Goal: Information Seeking & Learning: Check status

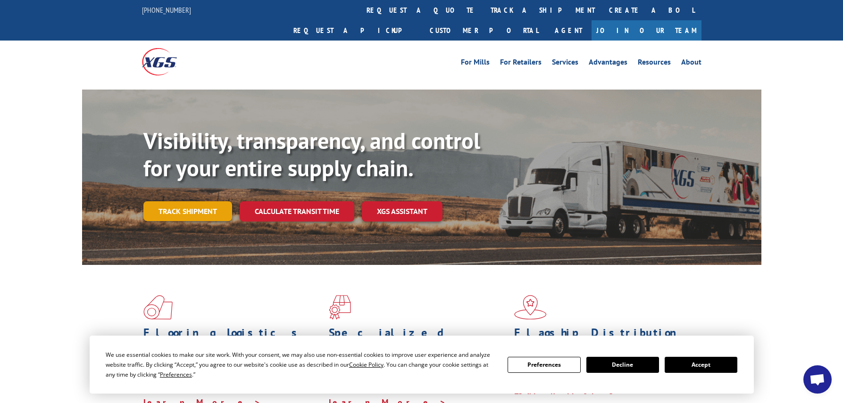
click at [193, 201] on link "Track shipment" at bounding box center [187, 211] width 89 height 20
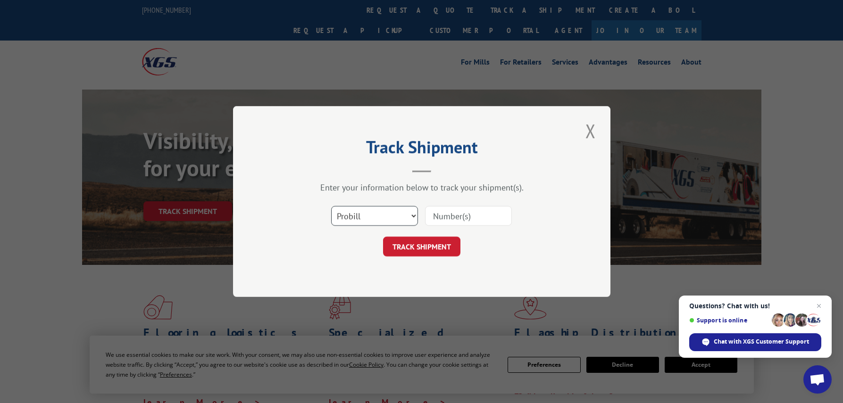
click at [338, 216] on select "Select category... Probill BOL PO" at bounding box center [374, 216] width 87 height 20
select select "bol"
click at [331, 206] on select "Select category... Probill BOL PO" at bounding box center [374, 216] width 87 height 20
paste input "4935701"
type input "4935701"
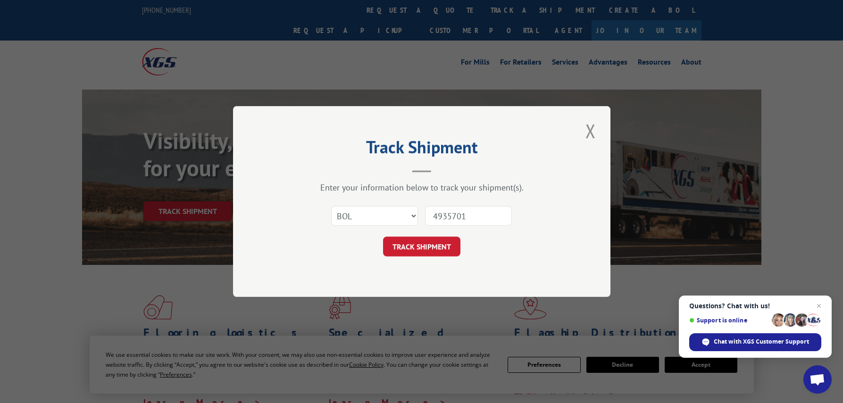
click at [435, 245] on button "TRACK SHIPMENT" at bounding box center [421, 247] width 77 height 20
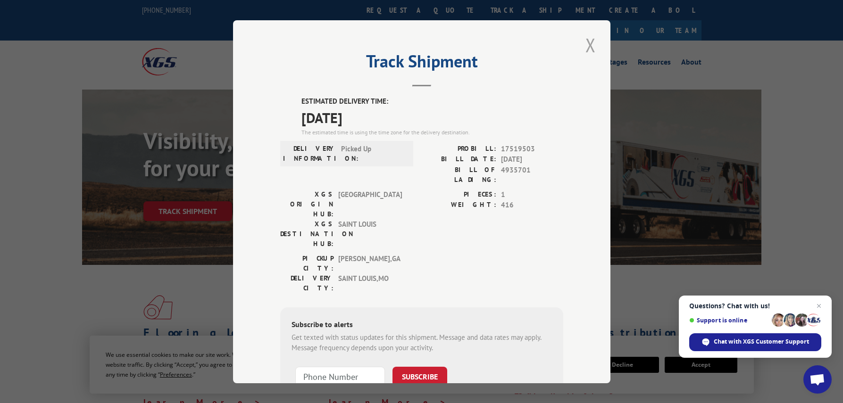
click at [594, 48] on button "Close modal" at bounding box center [591, 45] width 16 height 26
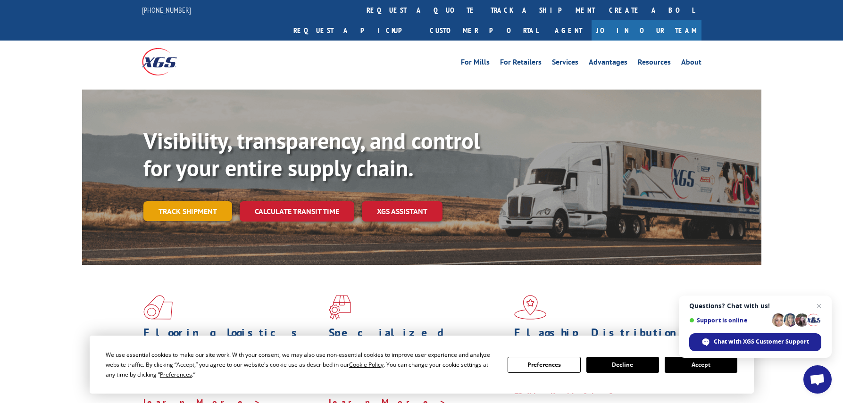
click at [190, 201] on link "Track shipment" at bounding box center [187, 211] width 89 height 20
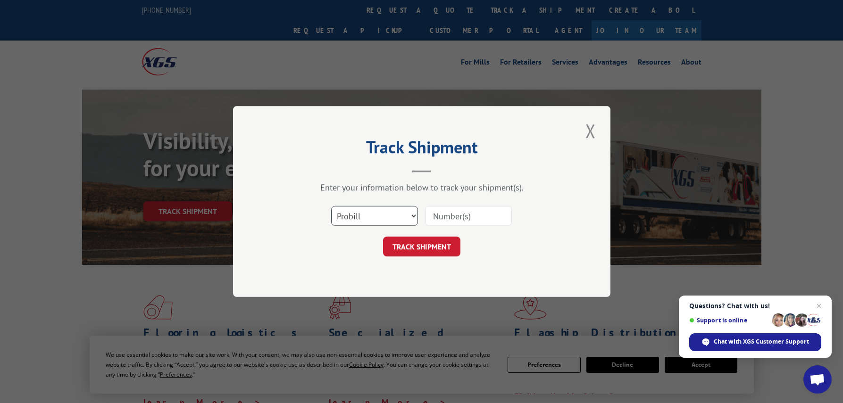
click at [368, 217] on select "Select category... Probill BOL PO" at bounding box center [374, 216] width 87 height 20
select select "bol"
click at [331, 206] on select "Select category... Probill BOL PO" at bounding box center [374, 216] width 87 height 20
paste input "4935705"
type input "4935705"
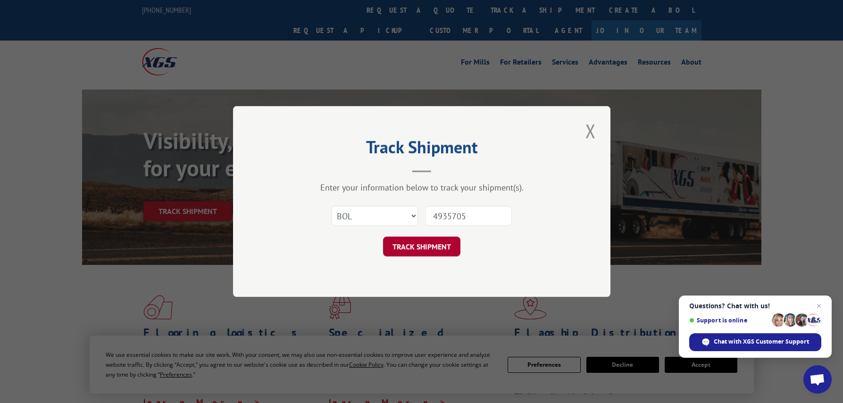
click at [439, 245] on button "TRACK SHIPMENT" at bounding box center [421, 247] width 77 height 20
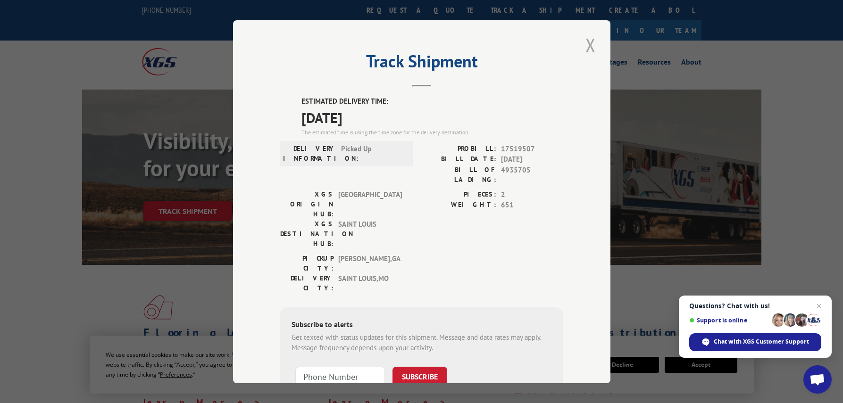
click at [590, 41] on button "Close modal" at bounding box center [591, 45] width 16 height 26
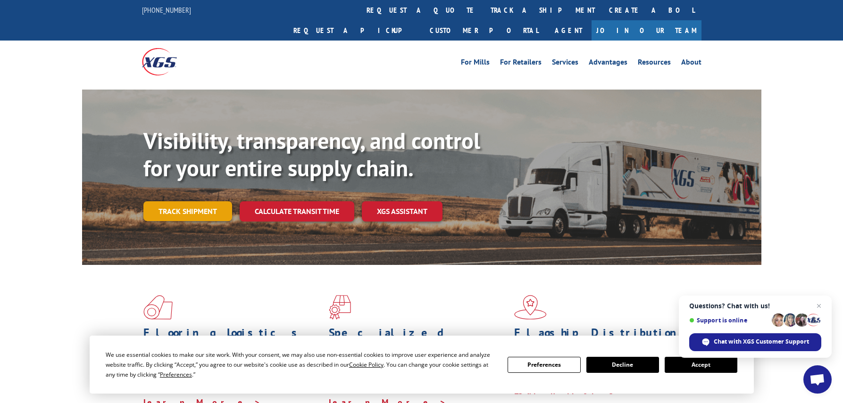
click at [203, 201] on link "Track shipment" at bounding box center [187, 211] width 89 height 20
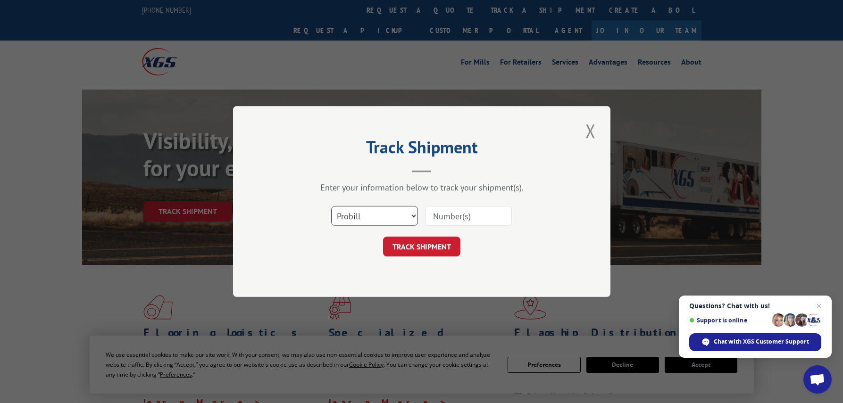
click at [360, 211] on select "Select category... Probill BOL PO" at bounding box center [374, 216] width 87 height 20
select select "bol"
click at [331, 206] on select "Select category... Probill BOL PO" at bounding box center [374, 216] width 87 height 20
click at [461, 216] on input at bounding box center [468, 216] width 87 height 20
paste input "426384"
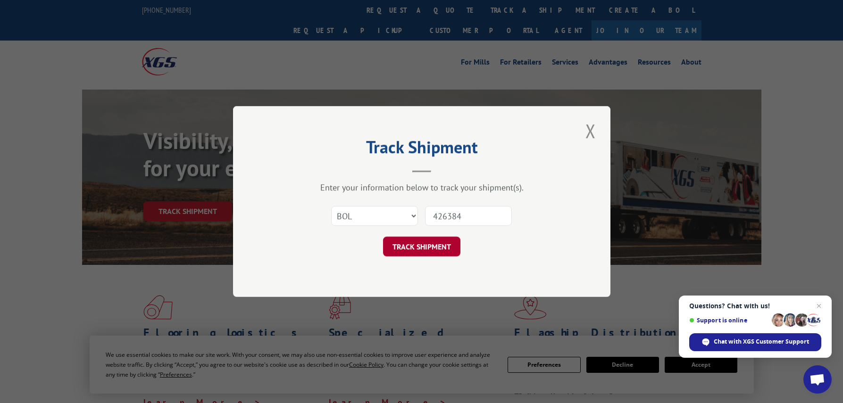
type input "426384"
click at [442, 251] on button "TRACK SHIPMENT" at bounding box center [421, 247] width 77 height 20
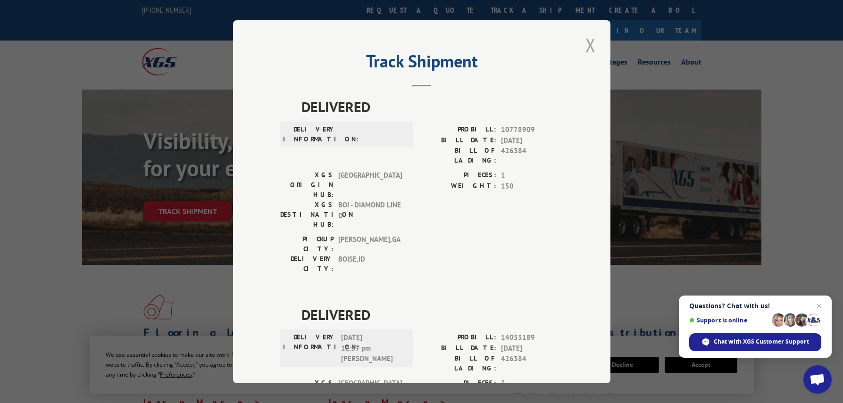
click at [585, 42] on button "Close modal" at bounding box center [591, 45] width 16 height 26
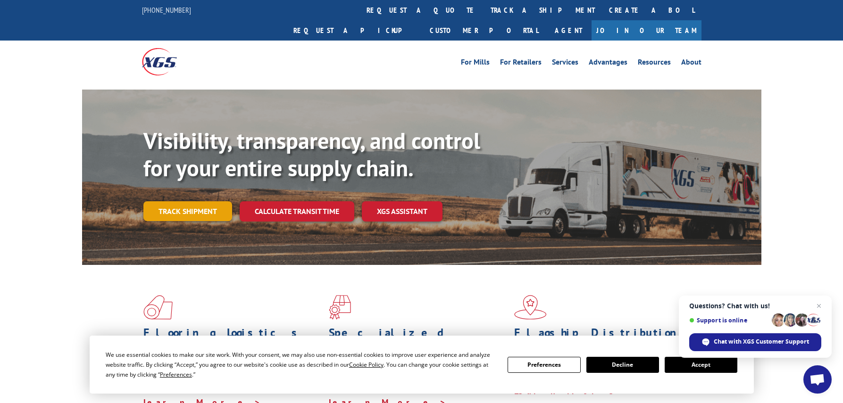
click at [198, 201] on link "Track shipment" at bounding box center [187, 211] width 89 height 20
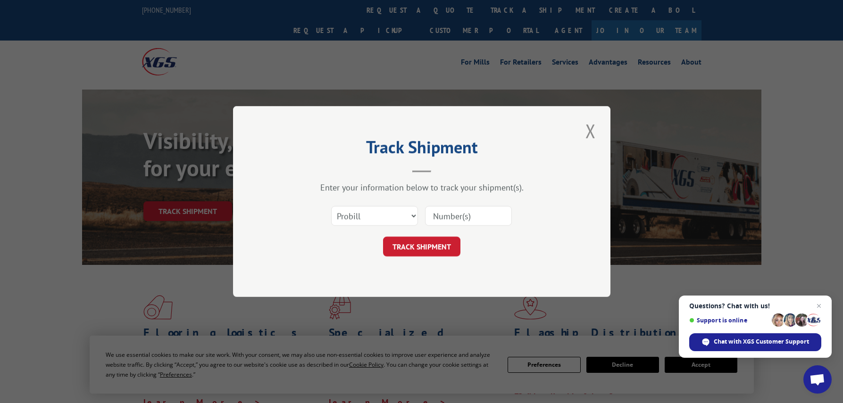
click at [364, 205] on div "Select category... Probill BOL PO" at bounding box center [421, 216] width 283 height 31
click at [367, 216] on select "Select category... Probill BOL PO" at bounding box center [374, 216] width 87 height 20
select select "bol"
click at [331, 206] on select "Select category... Probill BOL PO" at bounding box center [374, 216] width 87 height 20
paste input "5955575"
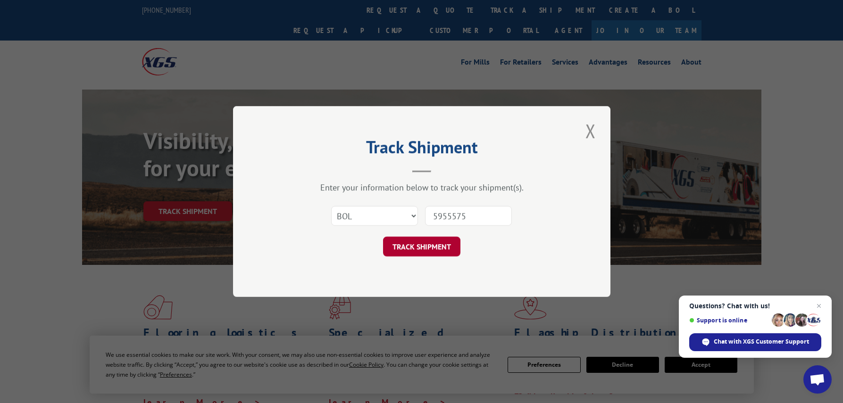
type input "5955575"
click at [435, 242] on button "TRACK SHIPMENT" at bounding box center [421, 247] width 77 height 20
